Goal: Information Seeking & Learning: Compare options

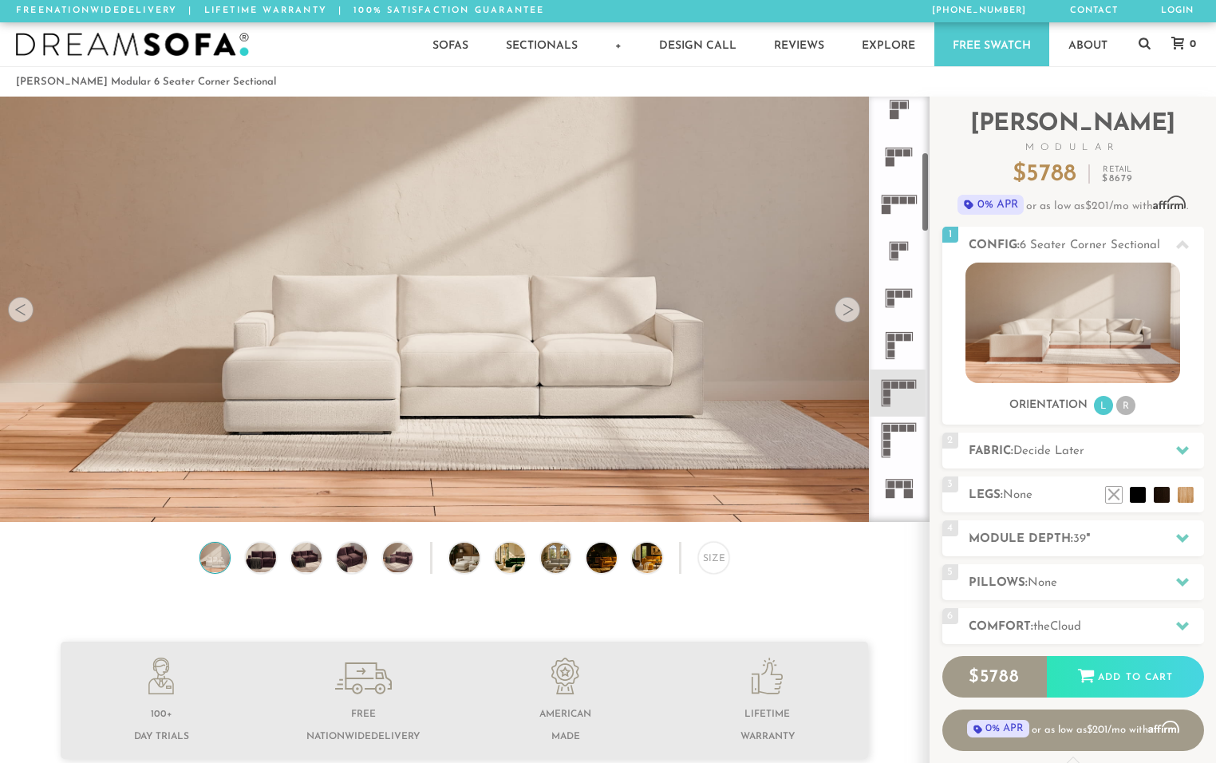
scroll to position [293, 0]
click at [899, 361] on icon at bounding box center [899, 348] width 47 height 47
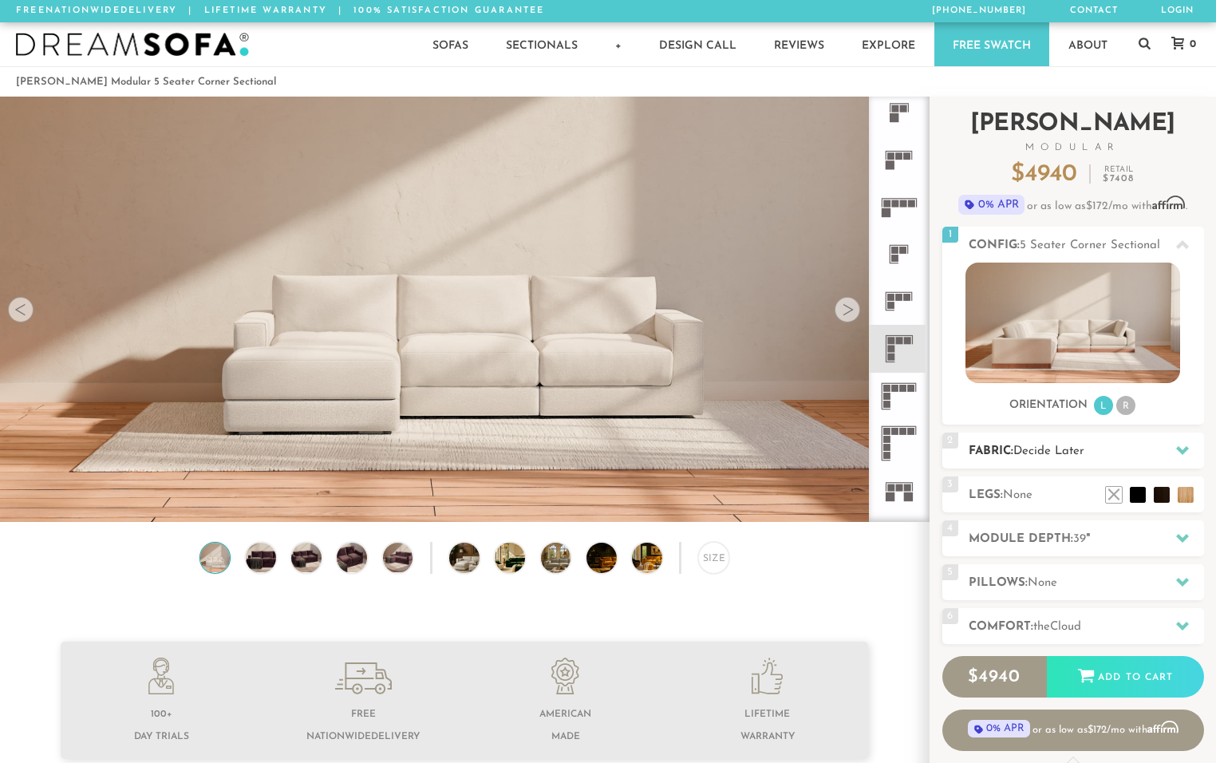
click at [1063, 462] on div "2 Fabric: Decide Later" at bounding box center [1074, 451] width 262 height 36
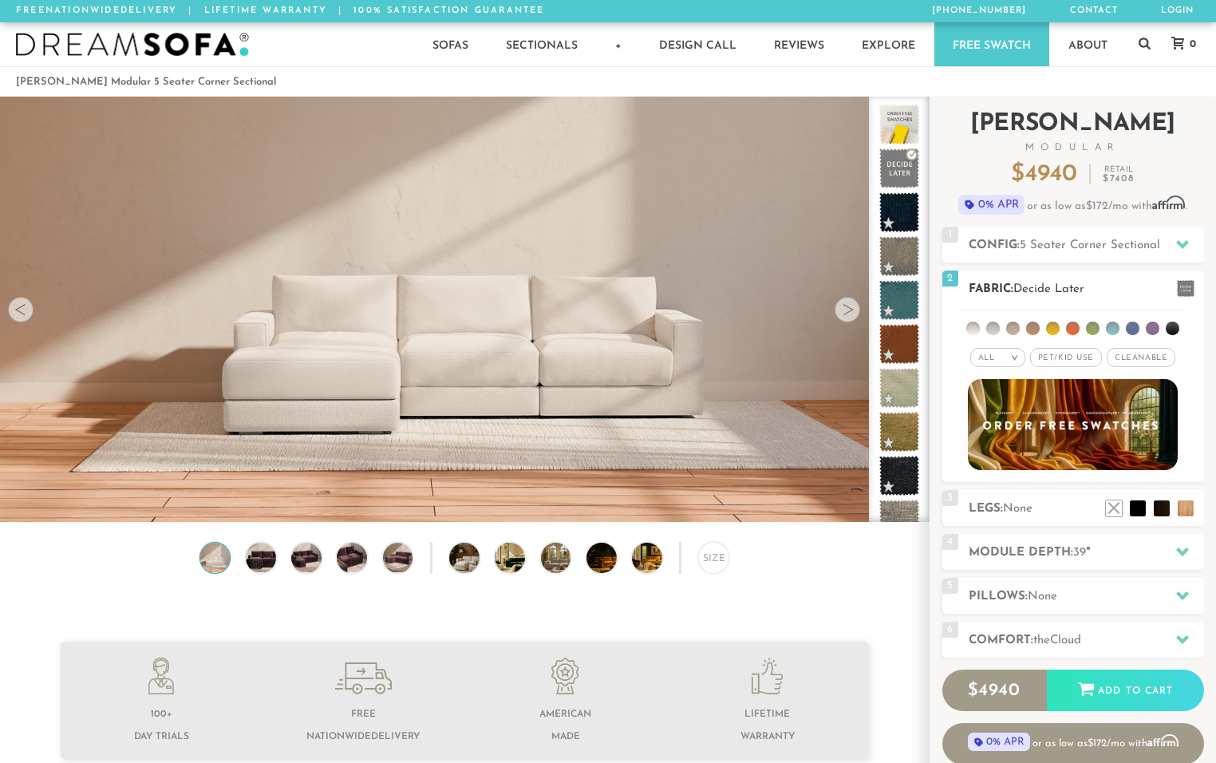
click at [1084, 356] on span "Pet/Kid Use x" at bounding box center [1066, 357] width 72 height 19
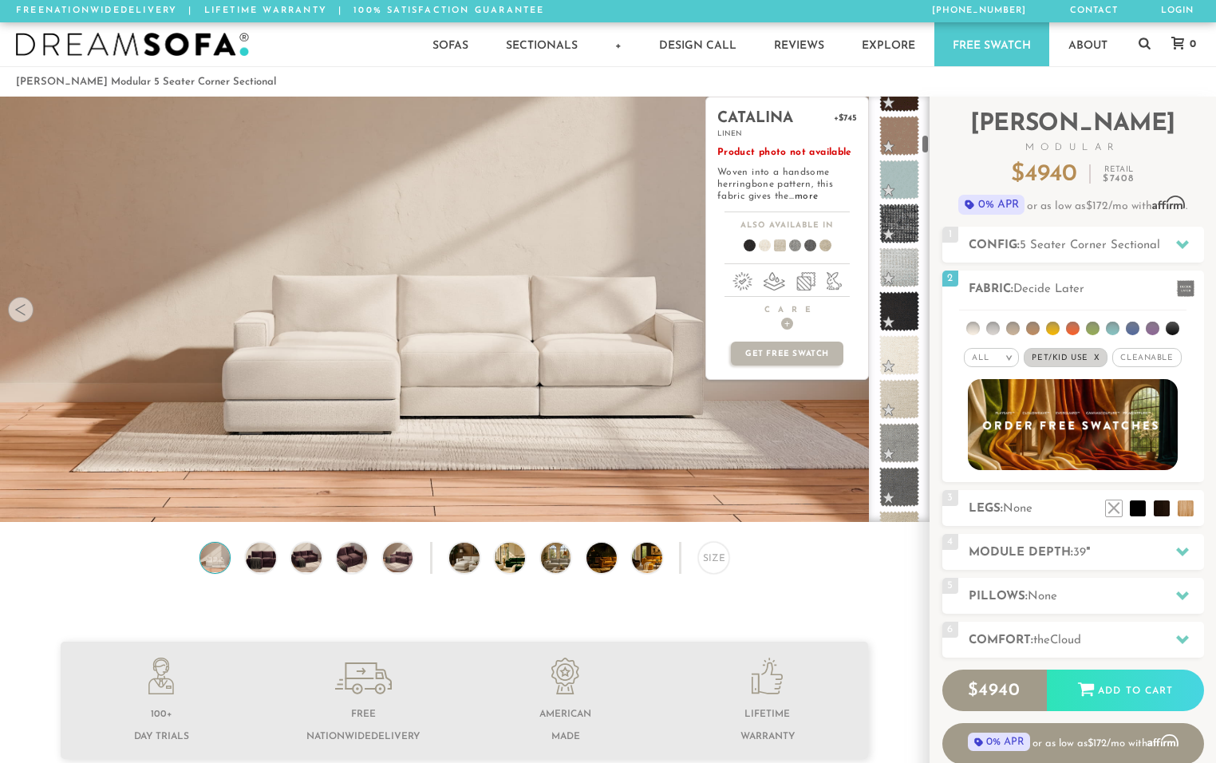
scroll to position [848, 0]
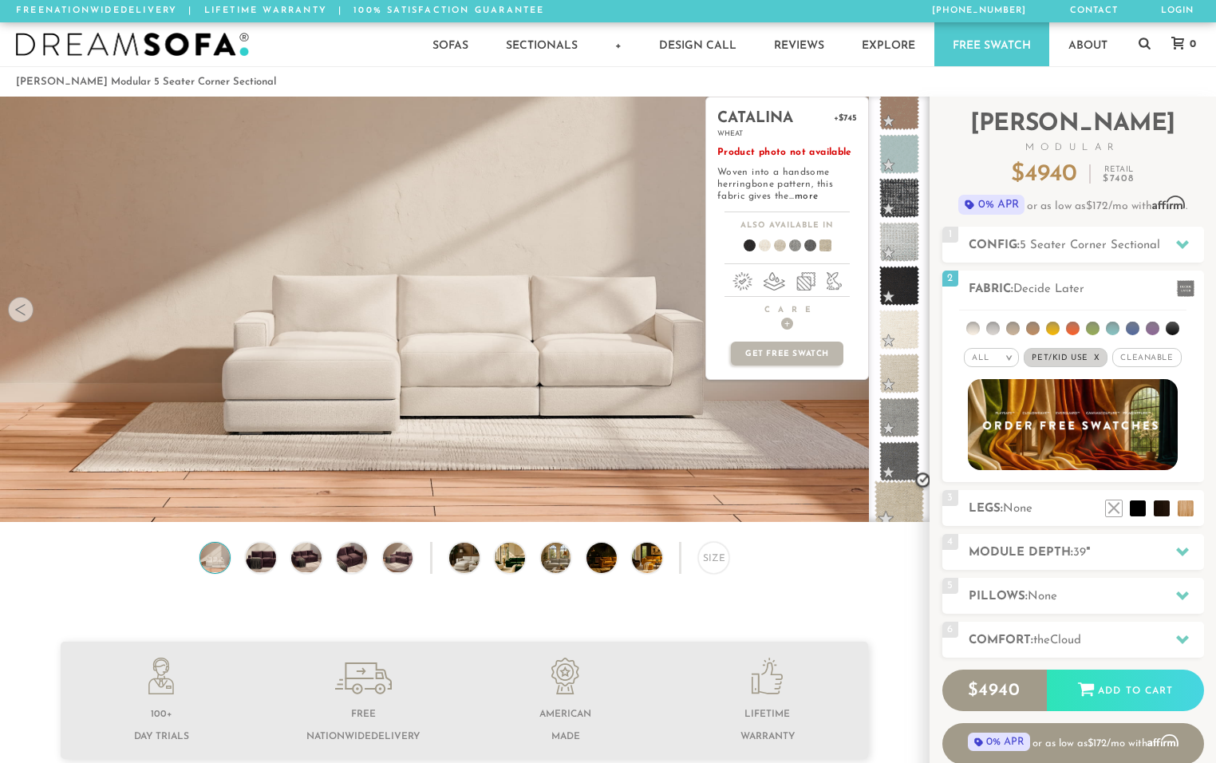
click at [901, 494] on span at bounding box center [900, 505] width 50 height 50
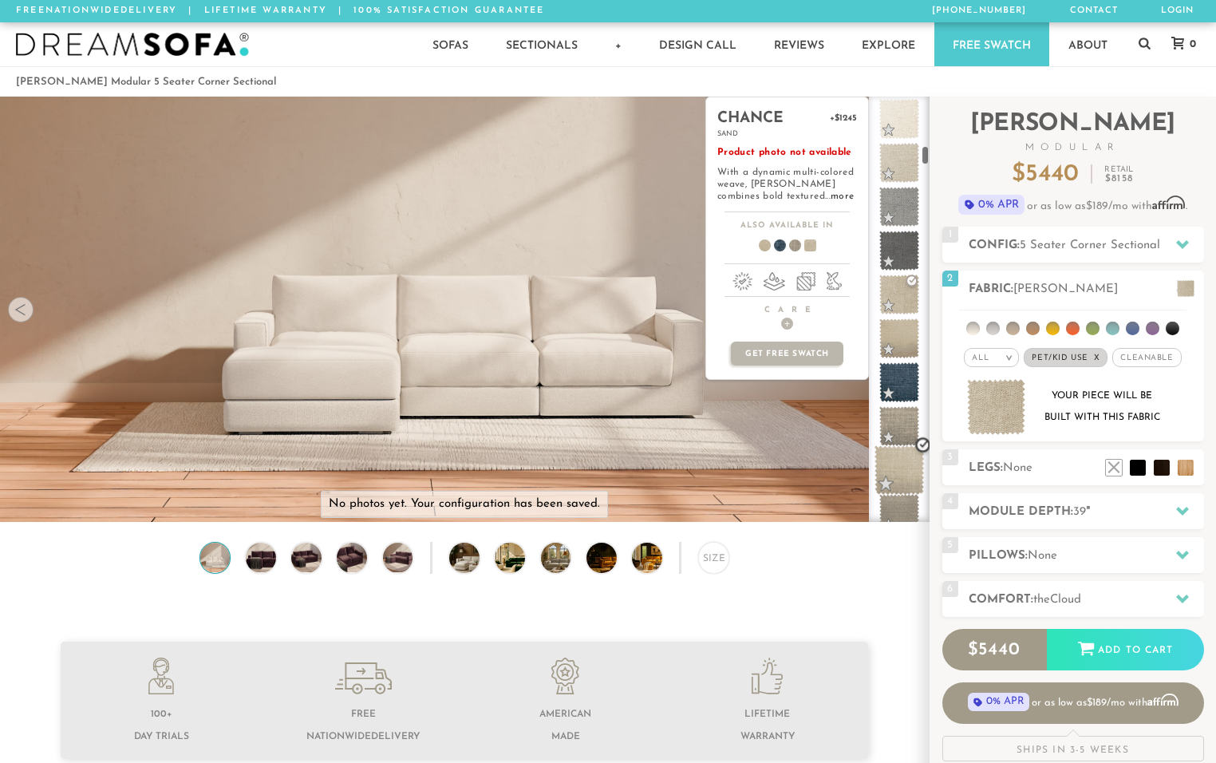
scroll to position [1060, 0]
click at [903, 457] on span at bounding box center [900, 470] width 50 height 50
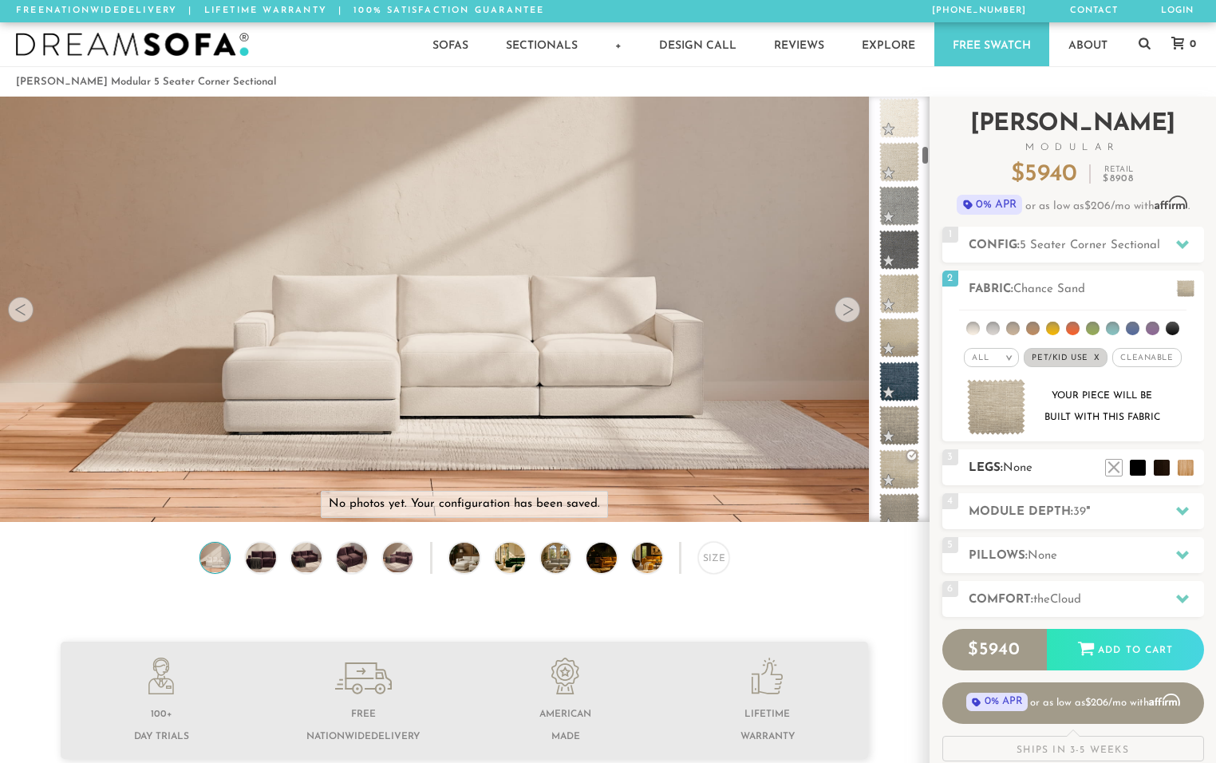
click at [1057, 464] on h2 "Legs: None" at bounding box center [1086, 468] width 235 height 18
click at [1183, 469] on li at bounding box center [1162, 444] width 64 height 64
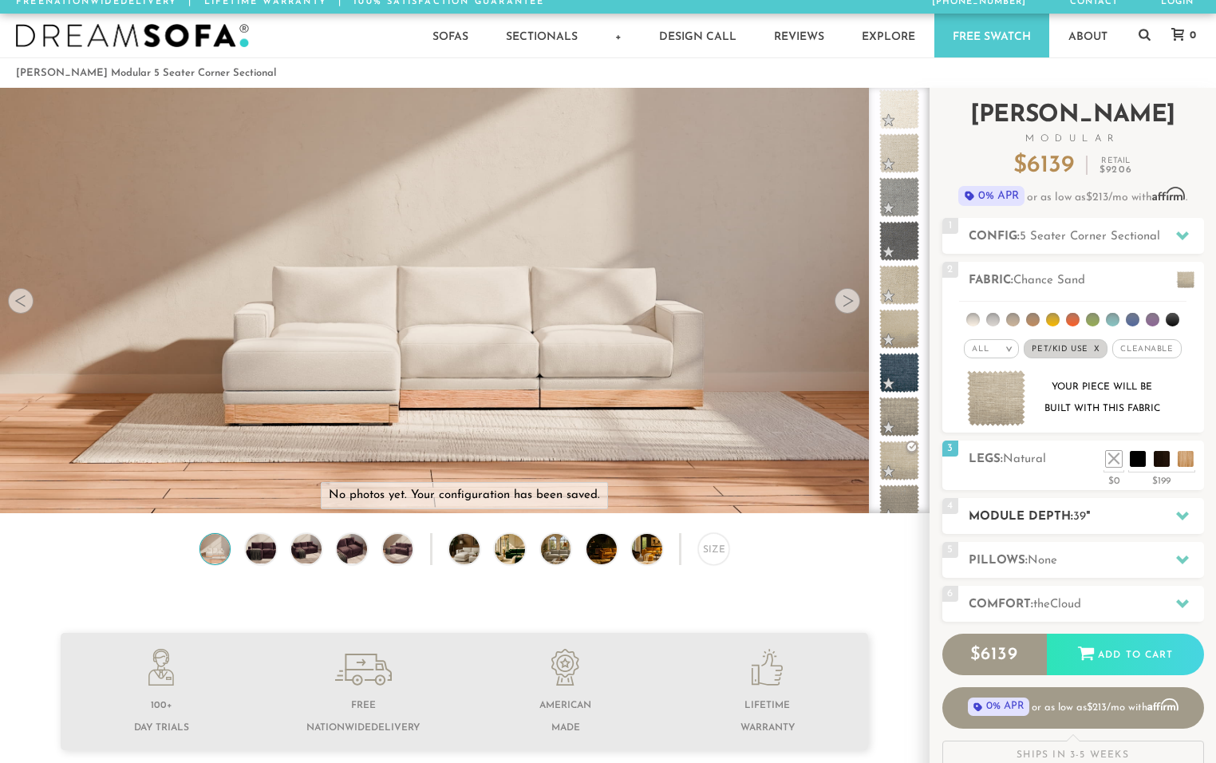
scroll to position [0, 0]
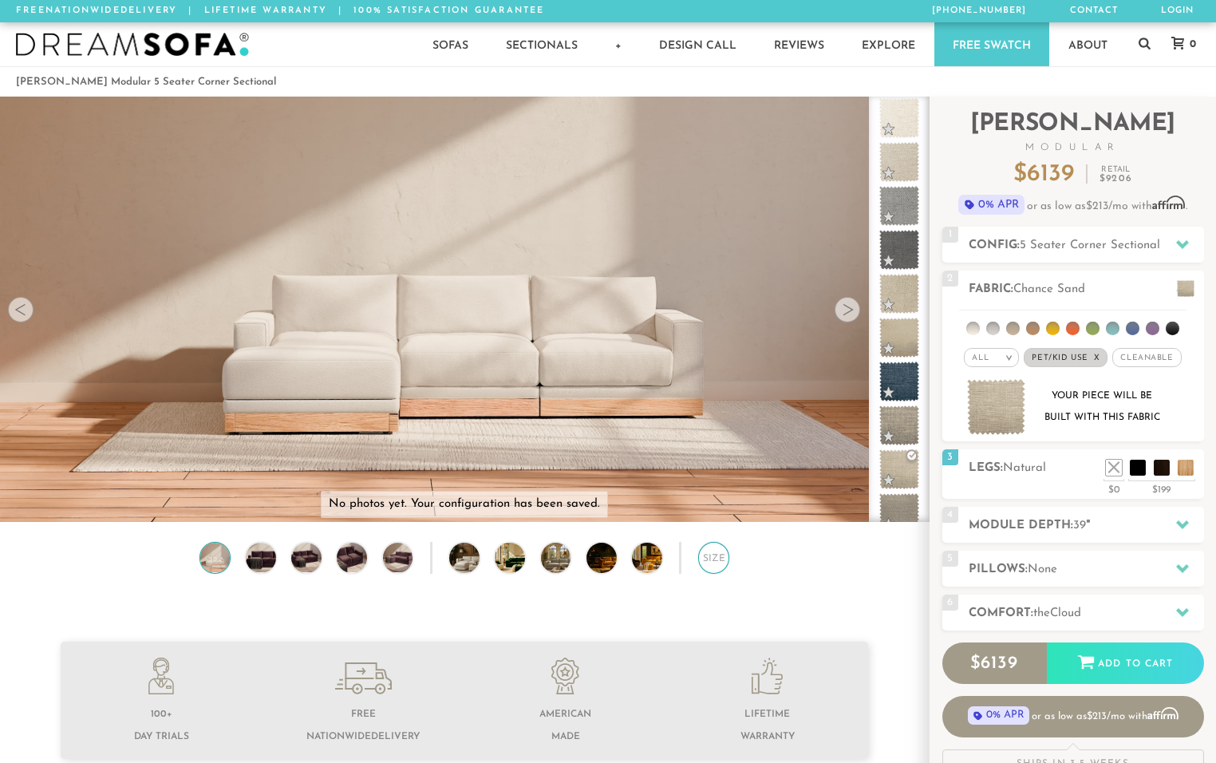
click at [715, 571] on div "Size" at bounding box center [714, 558] width 32 height 32
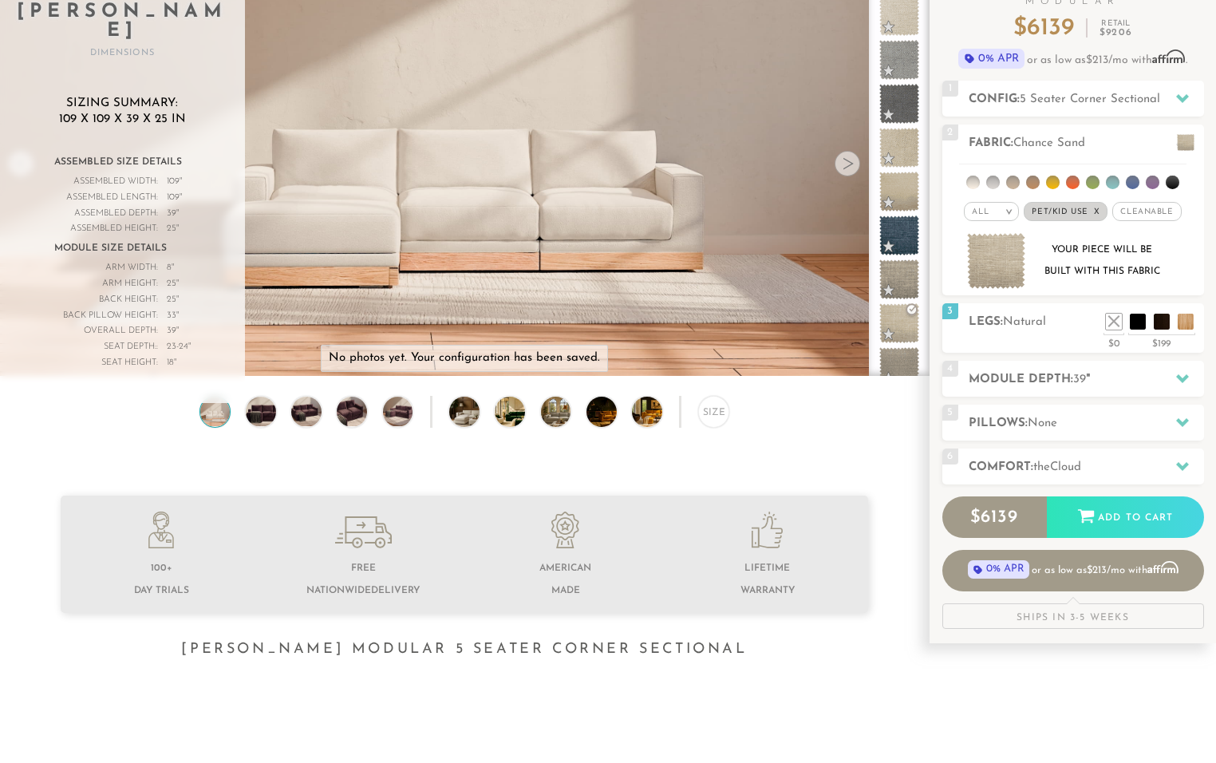
scroll to position [166, 0]
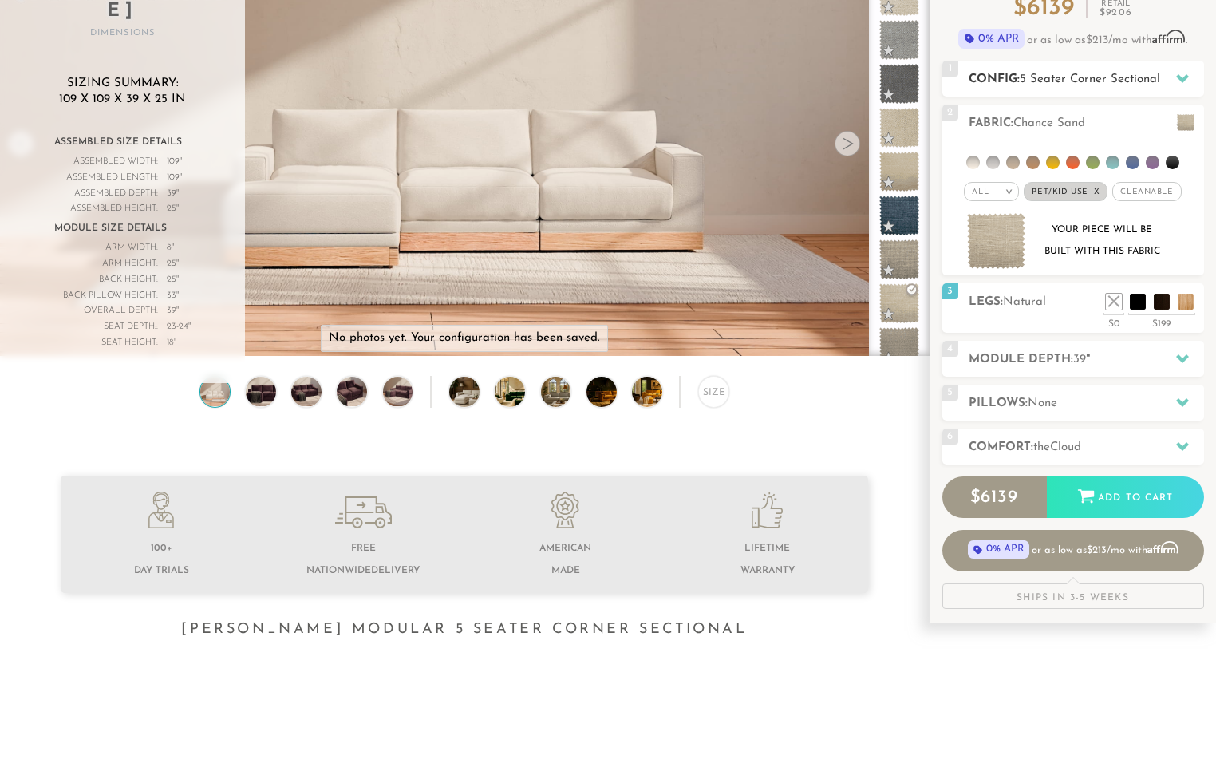
click at [1071, 81] on span "5 Seater Corner Sectional" at bounding box center [1090, 79] width 140 height 12
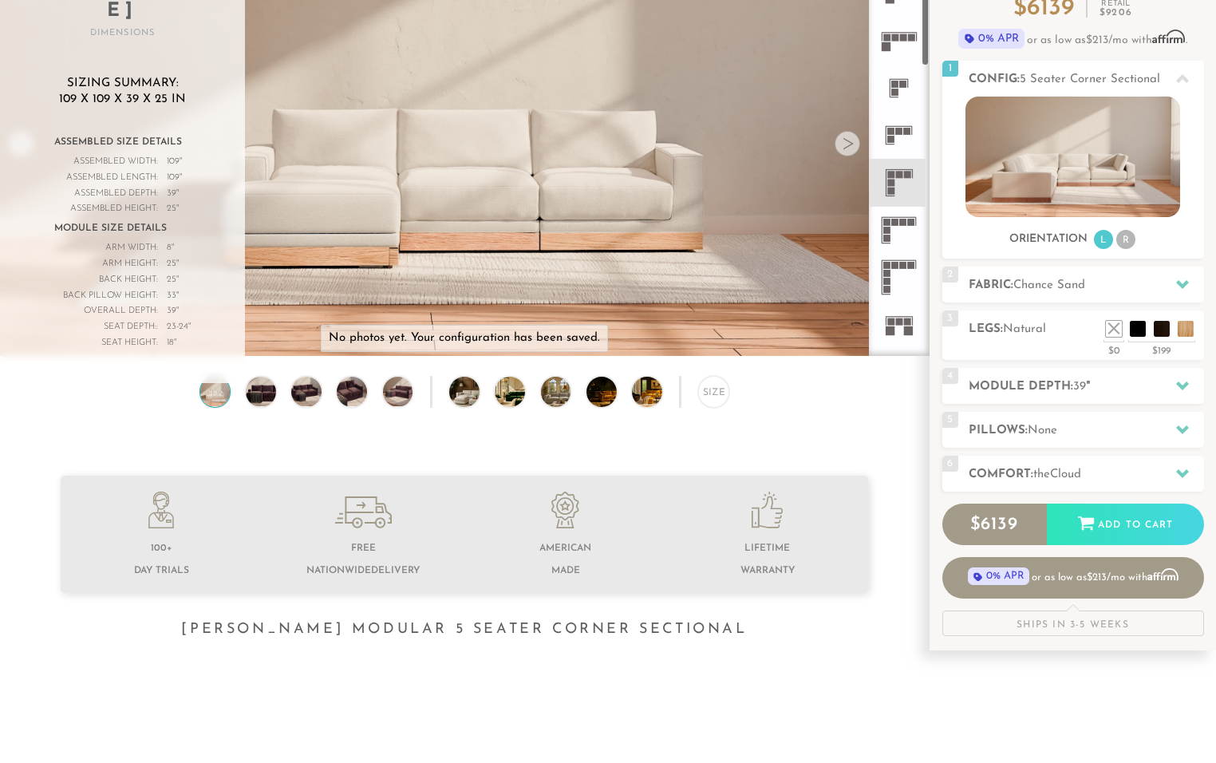
click at [904, 279] on icon at bounding box center [899, 277] width 47 height 47
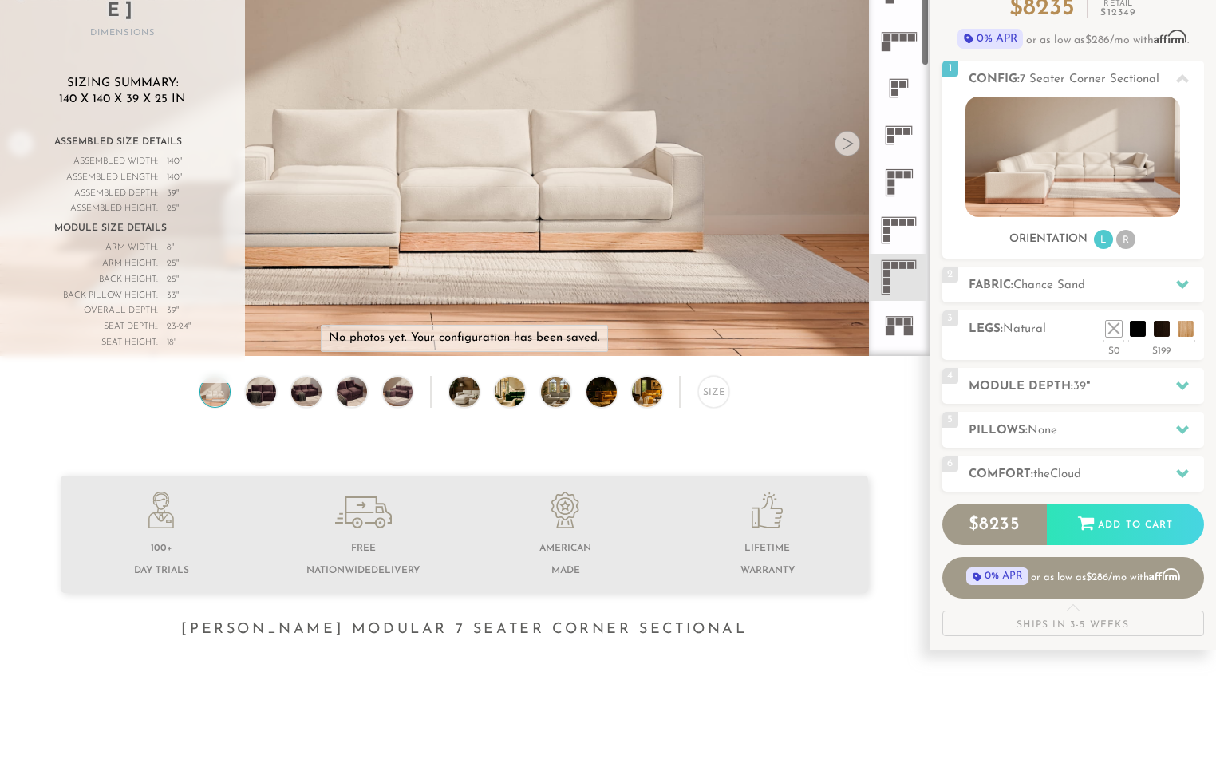
click at [897, 168] on icon at bounding box center [899, 182] width 47 height 47
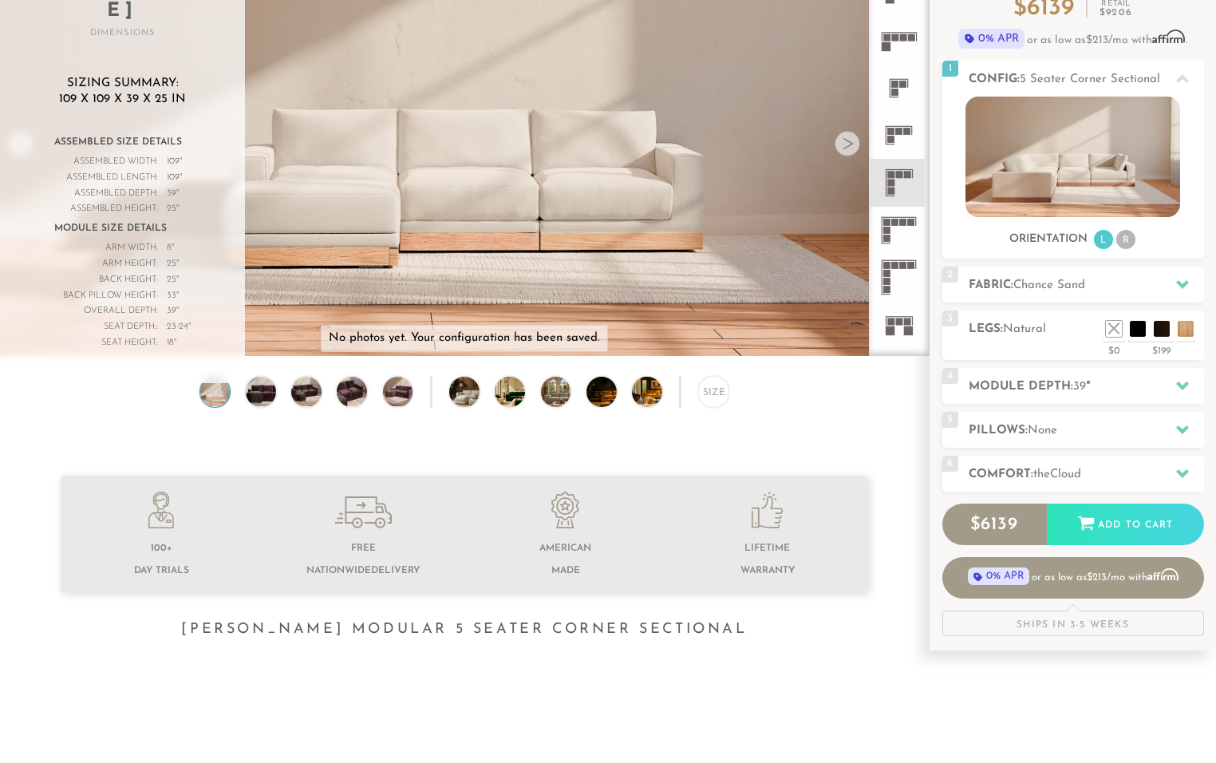
click at [901, 265] on rect at bounding box center [903, 265] width 7 height 7
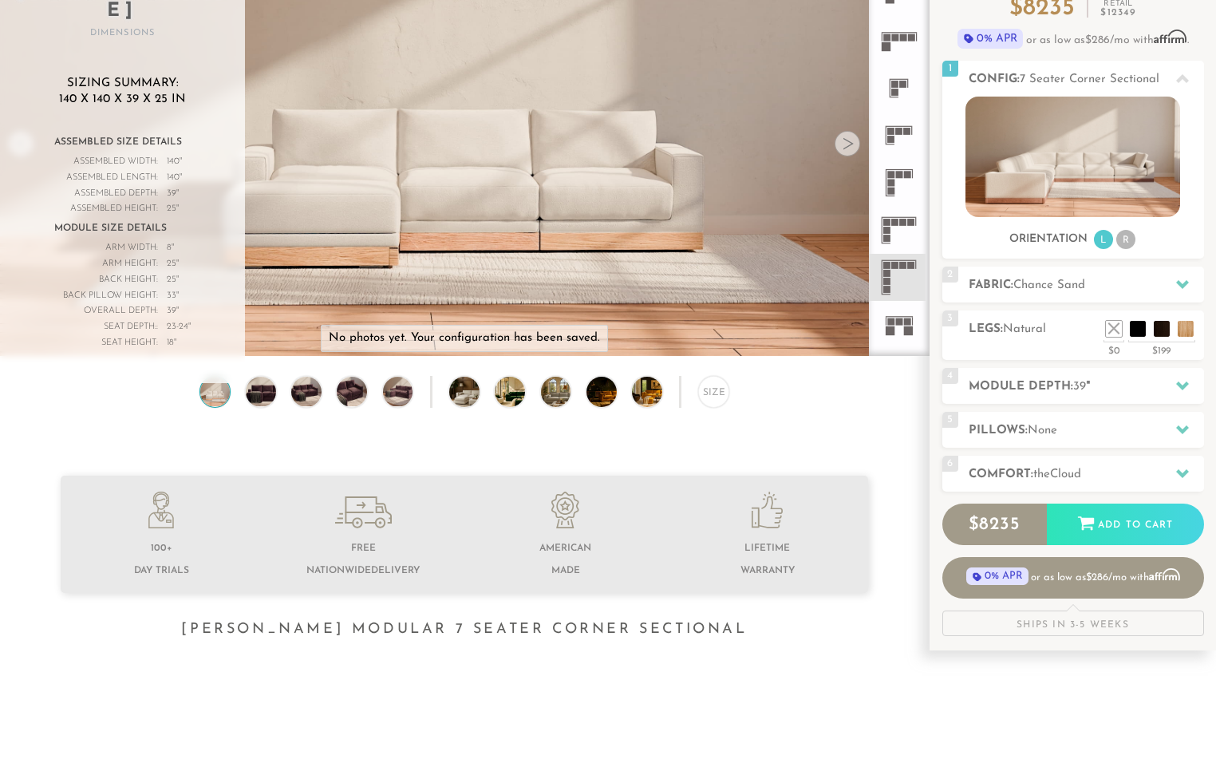
click at [894, 229] on icon at bounding box center [899, 230] width 47 height 47
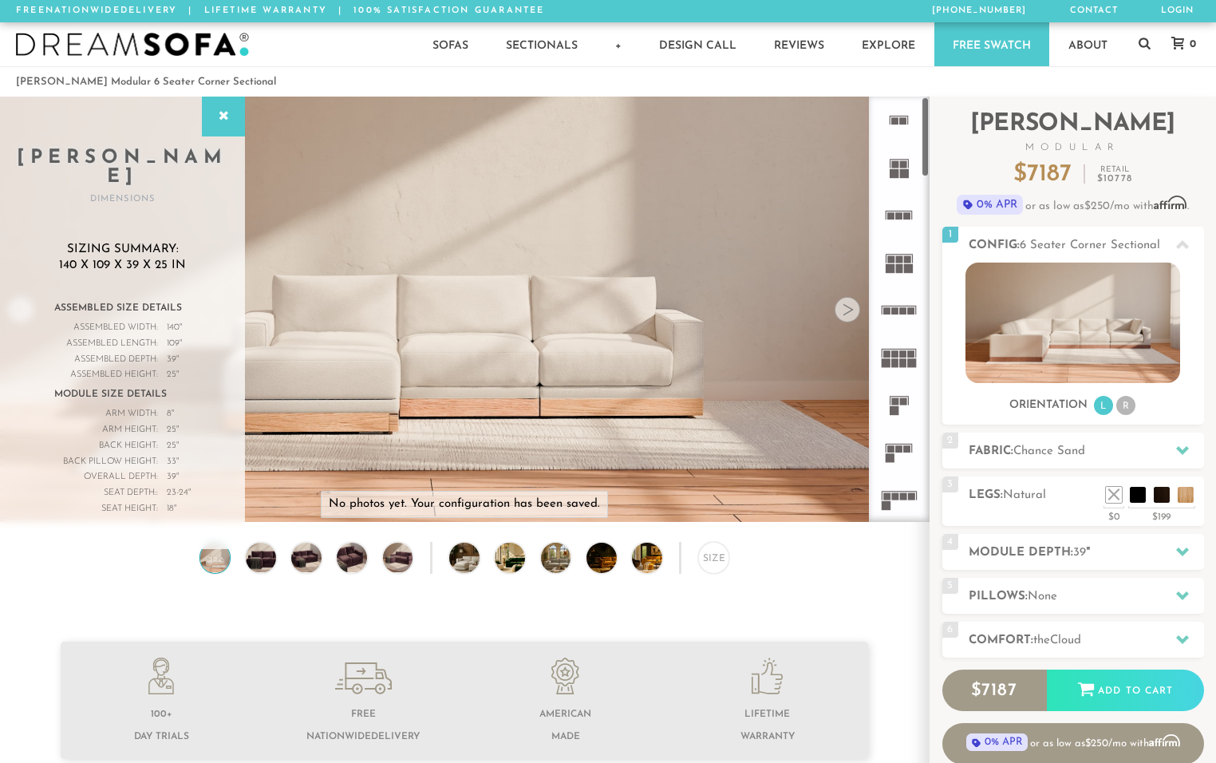
click at [1138, 46] on div "Sofas Sofas Sofa Sleepers Modular Sofas Sectionals Sectionals Sectional Sleeper…" at bounding box center [608, 44] width 1216 height 44
click at [1141, 43] on icon at bounding box center [1145, 43] width 12 height 13
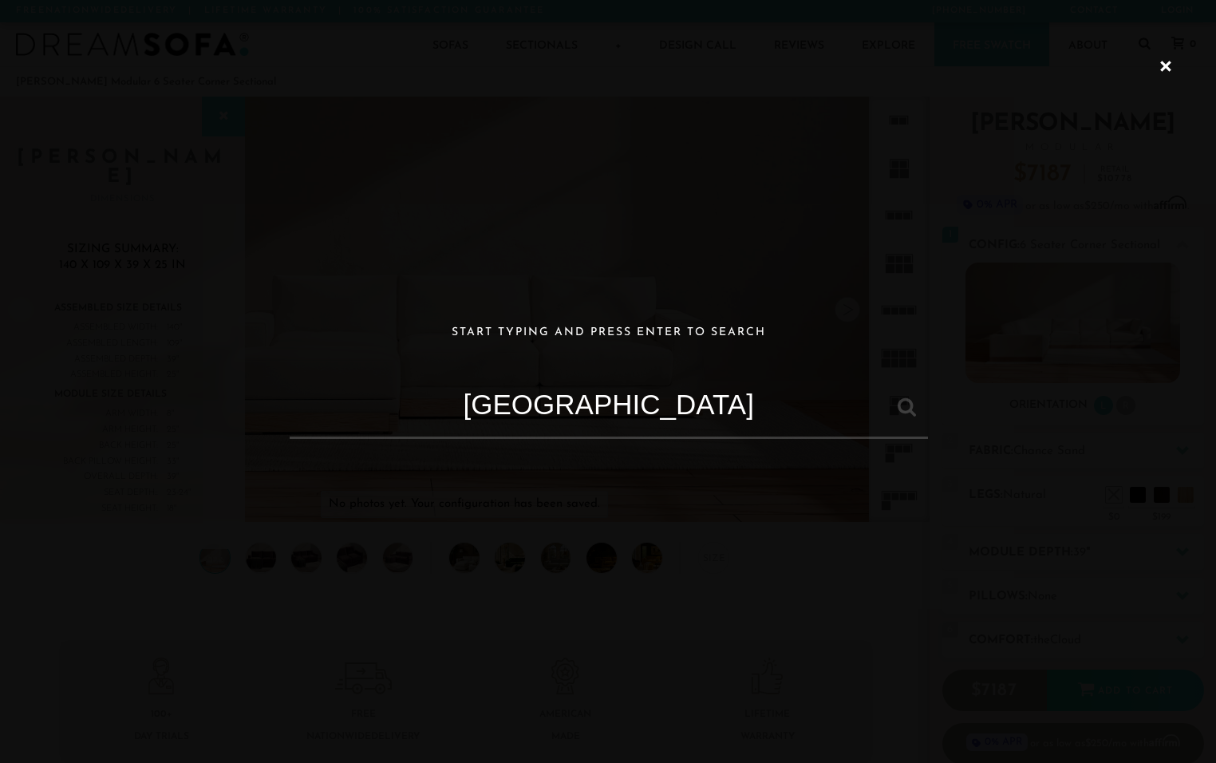
type input "[GEOGRAPHIC_DATA]"
